Goal: Task Accomplishment & Management: Use online tool/utility

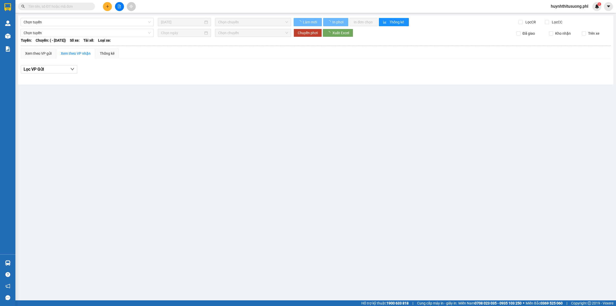
type input "[DATE]"
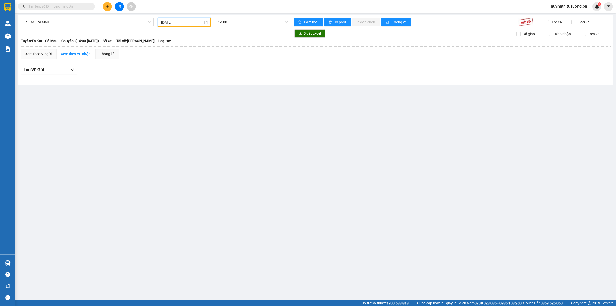
click at [175, 23] on input "[DATE]" at bounding box center [182, 23] width 42 height 6
drag, startPoint x: 62, startPoint y: 18, endPoint x: 62, endPoint y: 24, distance: 5.6
click at [62, 24] on section "Kết quả tìm kiếm ( 0 ) Bộ lọc No Data huynhthitusuong.phl 1 Quản [PERSON_NAME] …" at bounding box center [308, 153] width 616 height 306
click at [62, 24] on span "Ea Kar - Cà Mau" at bounding box center [87, 22] width 127 height 8
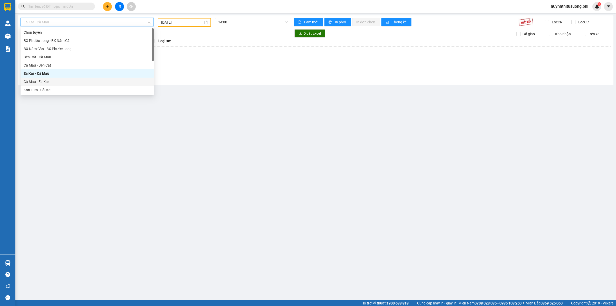
scroll to position [41, 0]
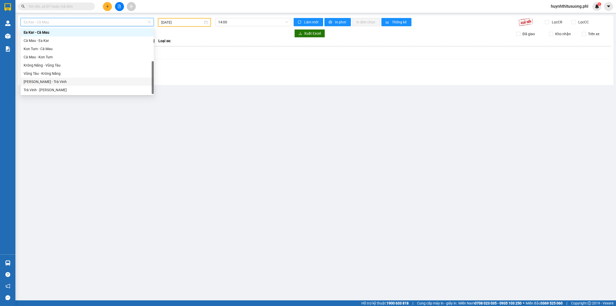
click at [48, 81] on div "[PERSON_NAME] - Trà Vinh" at bounding box center [87, 82] width 127 height 6
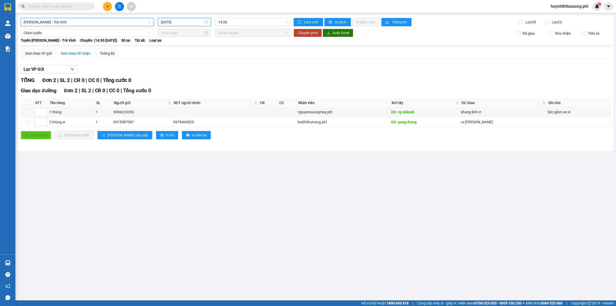
click at [190, 20] on input "[DATE]" at bounding box center [182, 22] width 42 height 6
click at [201, 60] on div "11" at bounding box center [203, 59] width 6 height 6
type input "[DATE]"
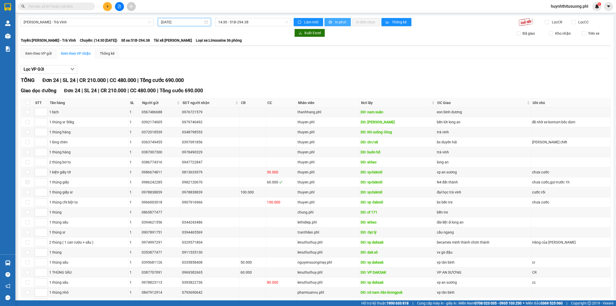
click at [335, 20] on span "In phơi" at bounding box center [341, 22] width 12 height 6
click at [116, 22] on span "[PERSON_NAME] - Trà Vinh" at bounding box center [87, 22] width 127 height 8
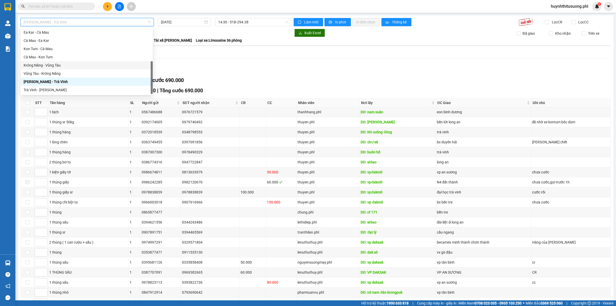
click at [35, 63] on div "Krông Năng - Vũng Tàu" at bounding box center [87, 65] width 126 height 6
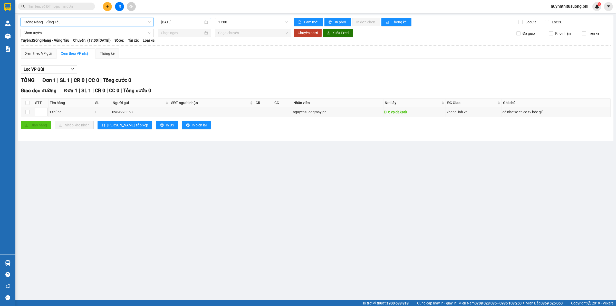
drag, startPoint x: 172, startPoint y: 14, endPoint x: 174, endPoint y: 25, distance: 10.8
click at [173, 17] on main "Krông Năng - [GEOGRAPHIC_DATA] Năng - [GEOGRAPHIC_DATA] [DATE] 17:00 Làm mới In…" at bounding box center [308, 150] width 616 height 300
click at [176, 26] on div "Krông Năng - [GEOGRAPHIC_DATA] [DATE] 17:00 Làm mới In phơi In đơn chọn Thống k…" at bounding box center [316, 78] width 596 height 126
click at [179, 19] on div "[DATE]" at bounding box center [184, 22] width 53 height 8
click at [201, 61] on div "11" at bounding box center [203, 59] width 6 height 6
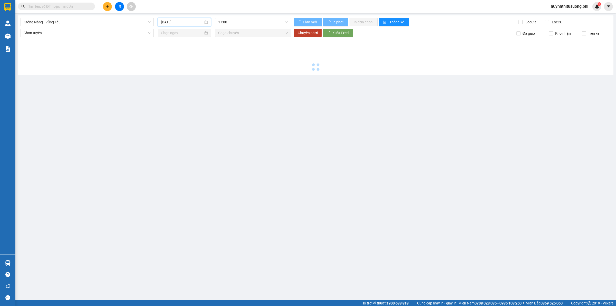
type input "[DATE]"
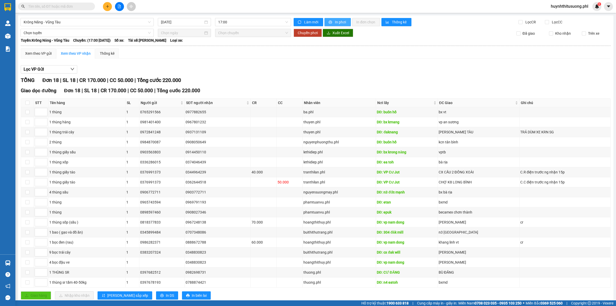
click at [341, 20] on span "In phơi" at bounding box center [341, 22] width 12 height 6
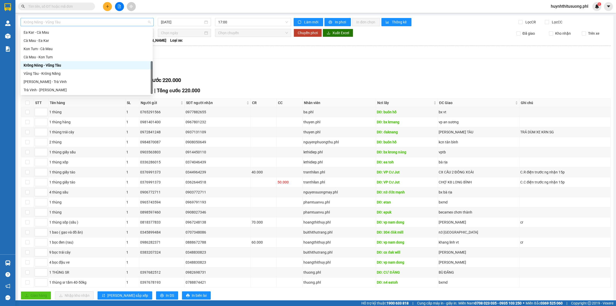
click at [109, 21] on span "Krông Năng - Vũng Tàu" at bounding box center [87, 22] width 127 height 8
click at [41, 50] on div "Kon Tum - Cà Mau" at bounding box center [87, 49] width 126 height 6
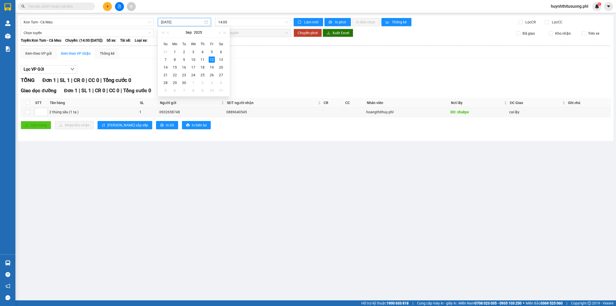
click at [177, 25] on input "[DATE]" at bounding box center [182, 22] width 42 height 6
click at [201, 59] on div "11" at bounding box center [203, 59] width 6 height 6
type input "[DATE]"
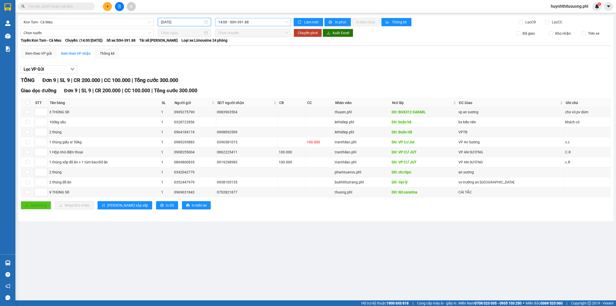
click at [231, 21] on span "14:00 - 50H-391.88" at bounding box center [253, 22] width 70 height 8
click at [340, 20] on span "In phơi" at bounding box center [341, 22] width 12 height 6
click at [90, 22] on span "Kon Tum - Cà Mau" at bounding box center [87, 22] width 127 height 8
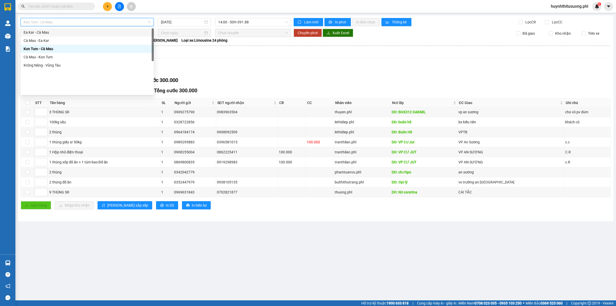
click at [45, 35] on div "Ea Kar - Cà Mau" at bounding box center [87, 33] width 127 height 6
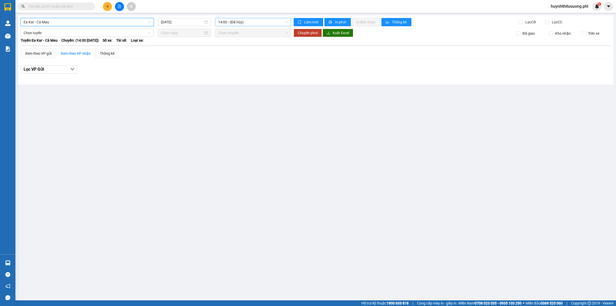
click at [221, 25] on span "14:00 - (Đã hủy)" at bounding box center [253, 22] width 70 height 8
drag, startPoint x: 234, startPoint y: 48, endPoint x: 164, endPoint y: 36, distance: 71.2
click at [220, 50] on div "17:30" at bounding box center [238, 49] width 40 height 6
click at [169, 21] on input "[DATE]" at bounding box center [182, 22] width 42 height 6
drag, startPoint x: 200, startPoint y: 60, endPoint x: 197, endPoint y: 62, distance: 3.8
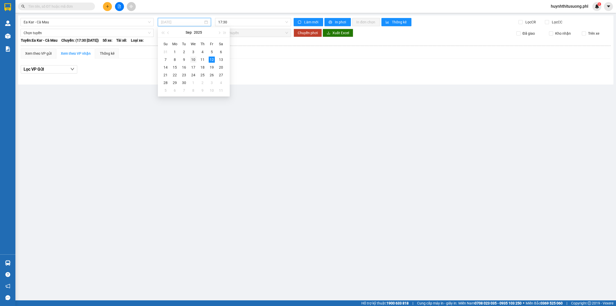
click at [197, 59] on tr "7 8 9 10 11 12 13" at bounding box center [193, 60] width 65 height 8
drag, startPoint x: 204, startPoint y: 60, endPoint x: 223, endPoint y: 35, distance: 31.3
click at [204, 61] on div "11" at bounding box center [203, 59] width 6 height 6
type input "[DATE]"
click at [223, 26] on div "Ea Kar - Cà Mau [DATE] 14:00 - ([GEOGRAPHIC_DATA]) Làm mới In phơi In đơn chọn …" at bounding box center [316, 49] width 596 height 69
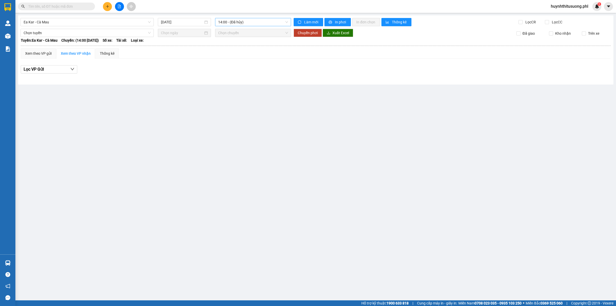
click at [228, 24] on span "14:00 - (Đã hủy)" at bounding box center [253, 22] width 70 height 8
click at [239, 44] on div "Chọn chuyến 14:00 - (Đã hủy) 17:30 - 50F-003.58" at bounding box center [238, 40] width 46 height 25
click at [239, 50] on div "17:30 - 50F-003.58" at bounding box center [238, 49] width 40 height 6
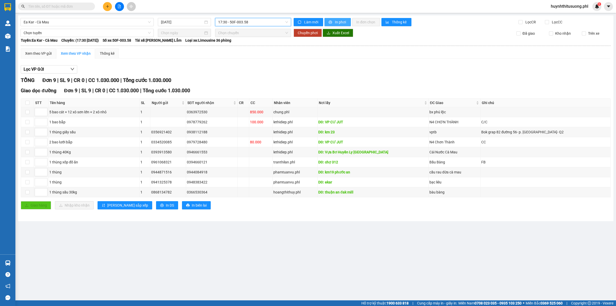
click at [338, 22] on span "In phơi" at bounding box center [341, 22] width 12 height 6
